Goal: Information Seeking & Learning: Learn about a topic

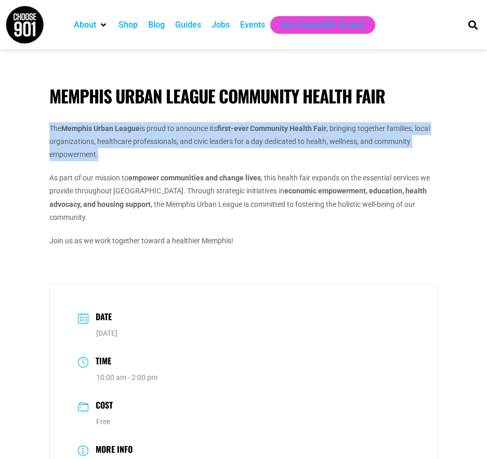
drag, startPoint x: 50, startPoint y: 128, endPoint x: 401, endPoint y: 154, distance: 352.1
click at [401, 154] on p "The Memphis Urban League is proud to announce its first-ever Community Health F…" at bounding box center [243, 141] width 389 height 39
drag, startPoint x: 359, startPoint y: 156, endPoint x: 354, endPoint y: 159, distance: 5.3
click at [358, 156] on p "The Memphis Urban League is proud to announce its first-ever Community Health F…" at bounding box center [243, 141] width 389 height 39
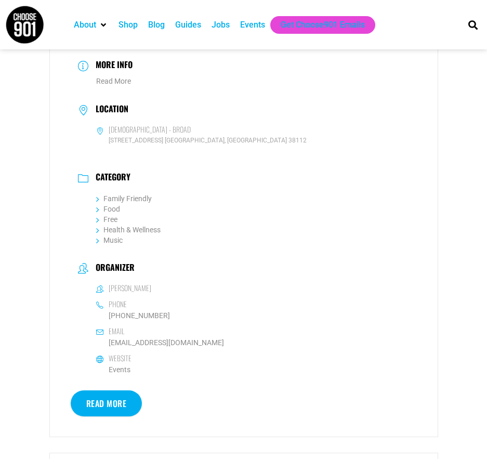
scroll to position [416, 0]
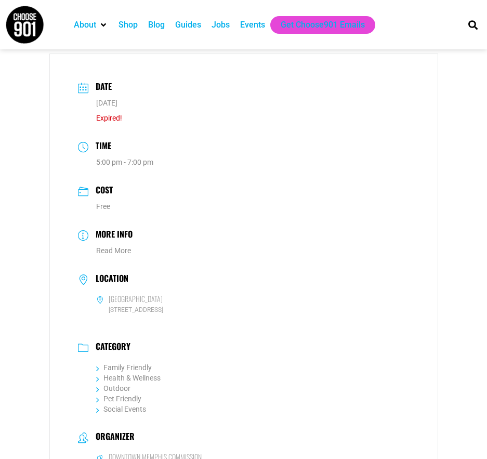
scroll to position [779, 0]
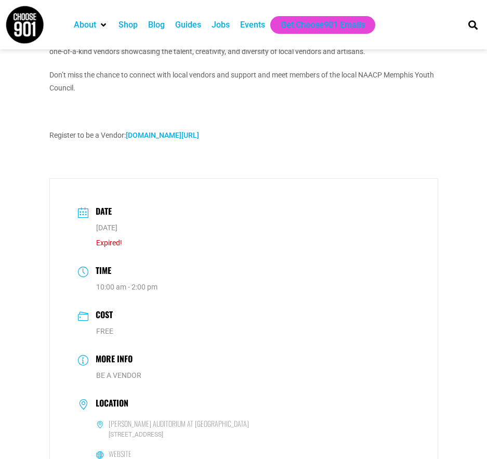
scroll to position [312, 0]
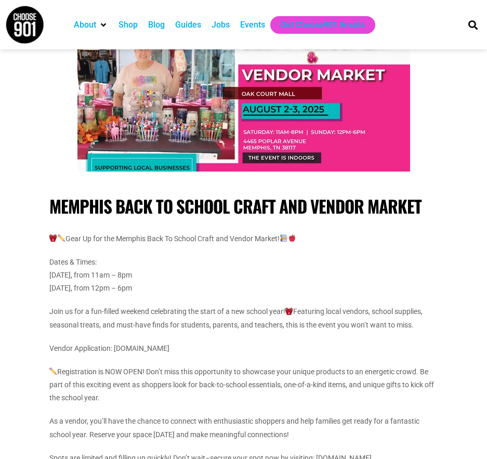
scroll to position [104, 0]
